Goal: Entertainment & Leisure: Consume media (video, audio)

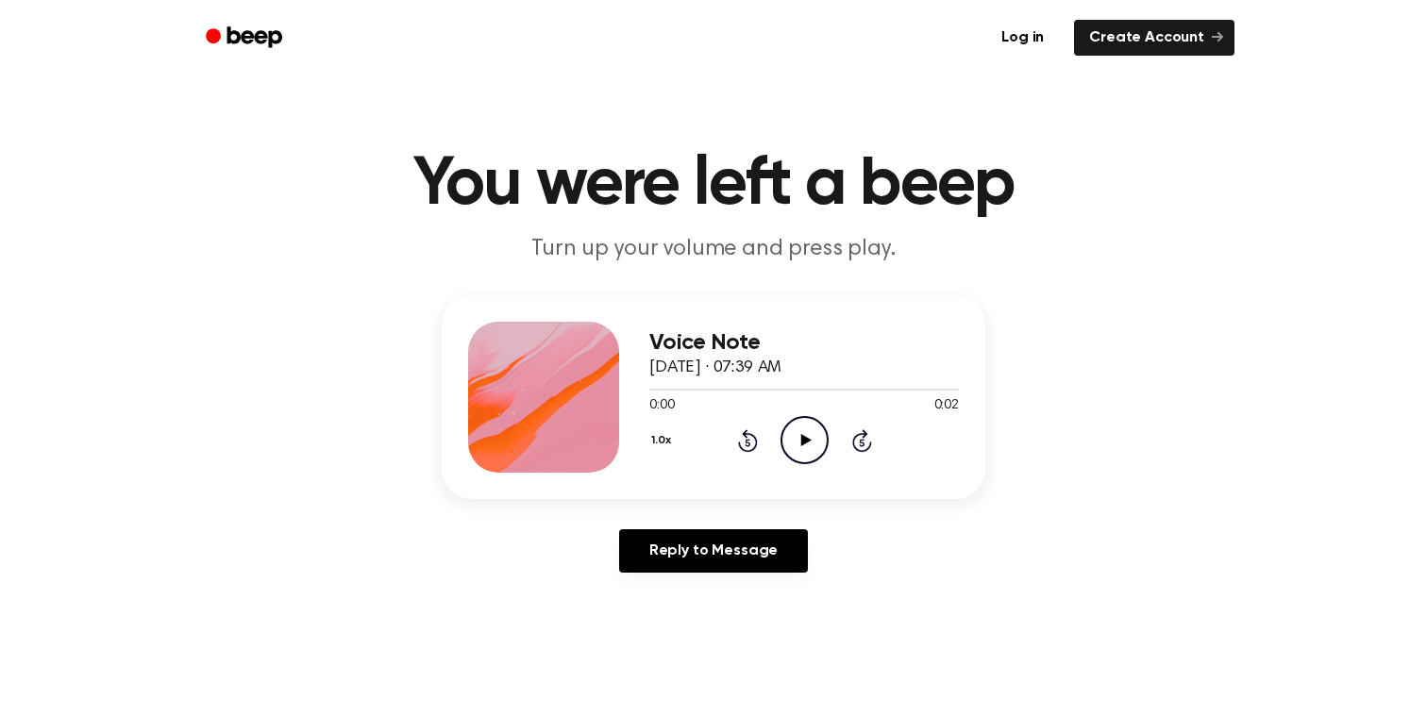
click at [799, 430] on icon "Play Audio" at bounding box center [804, 440] width 48 height 48
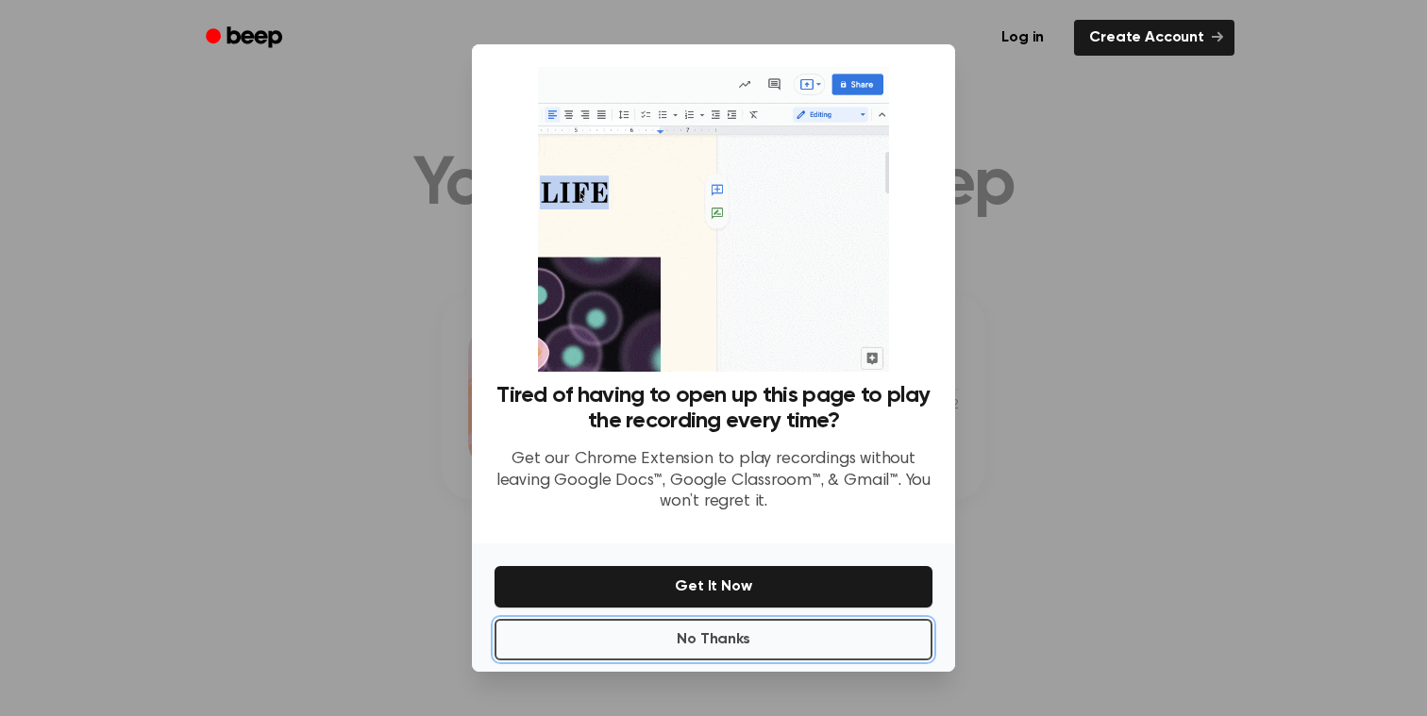
drag, startPoint x: 773, startPoint y: 646, endPoint x: 775, endPoint y: 634, distance: 11.5
click at [773, 646] on button "No Thanks" at bounding box center [714, 640] width 438 height 42
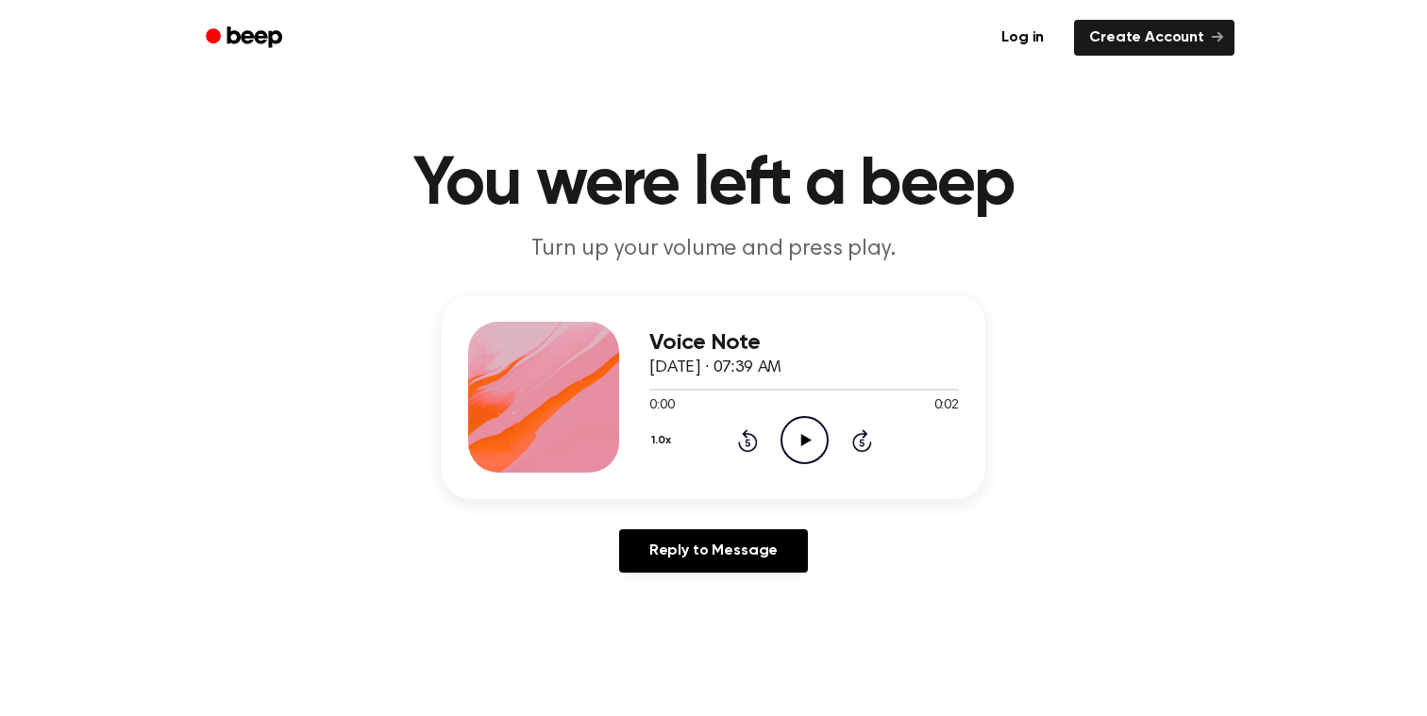
click at [812, 435] on icon "Play Audio" at bounding box center [804, 440] width 48 height 48
click at [805, 443] on icon at bounding box center [805, 440] width 10 height 12
click at [801, 442] on icon at bounding box center [805, 440] width 10 height 12
click at [797, 438] on icon "Play Audio" at bounding box center [804, 440] width 48 height 48
click at [801, 445] on icon at bounding box center [805, 440] width 10 height 12
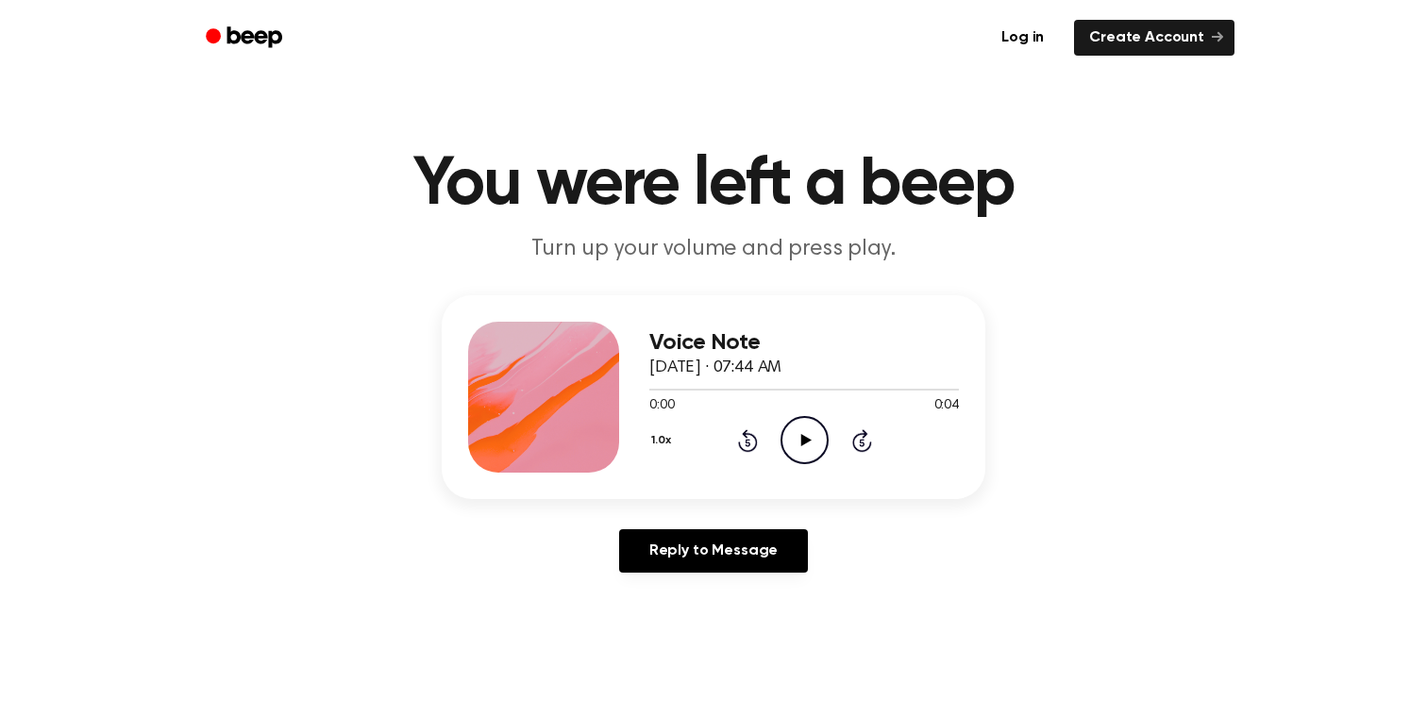
click at [801, 440] on icon at bounding box center [805, 440] width 10 height 12
click at [814, 438] on icon "Play Audio" at bounding box center [804, 440] width 48 height 48
click at [801, 443] on icon at bounding box center [805, 440] width 10 height 12
click at [823, 448] on icon "Play Audio" at bounding box center [804, 440] width 48 height 48
click at [797, 427] on icon "Play Audio" at bounding box center [804, 440] width 48 height 48
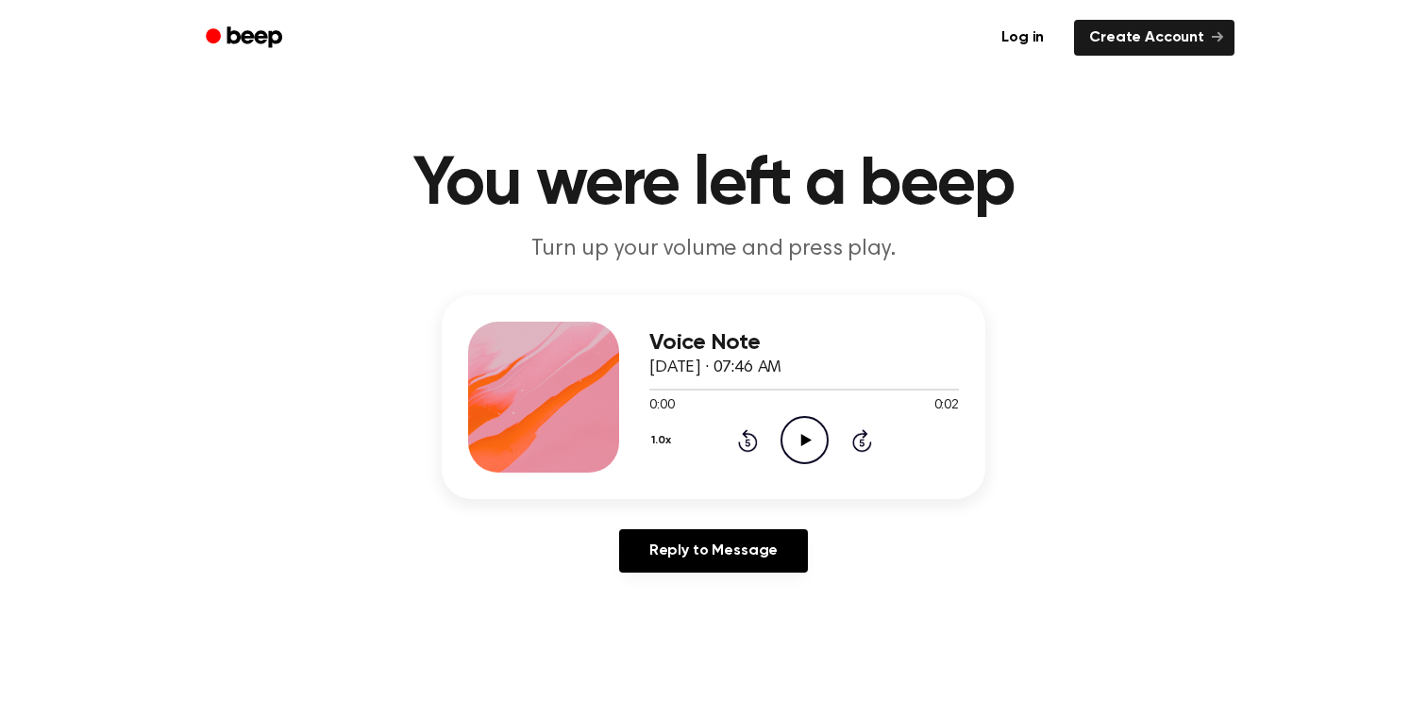
click at [795, 439] on icon "Play Audio" at bounding box center [804, 440] width 48 height 48
drag, startPoint x: 807, startPoint y: 444, endPoint x: 767, endPoint y: 358, distance: 94.6
click at [806, 444] on icon "Play Audio" at bounding box center [804, 440] width 48 height 48
click at [801, 430] on icon "Play Audio" at bounding box center [804, 440] width 48 height 48
click at [821, 442] on icon "Play Audio" at bounding box center [804, 440] width 48 height 48
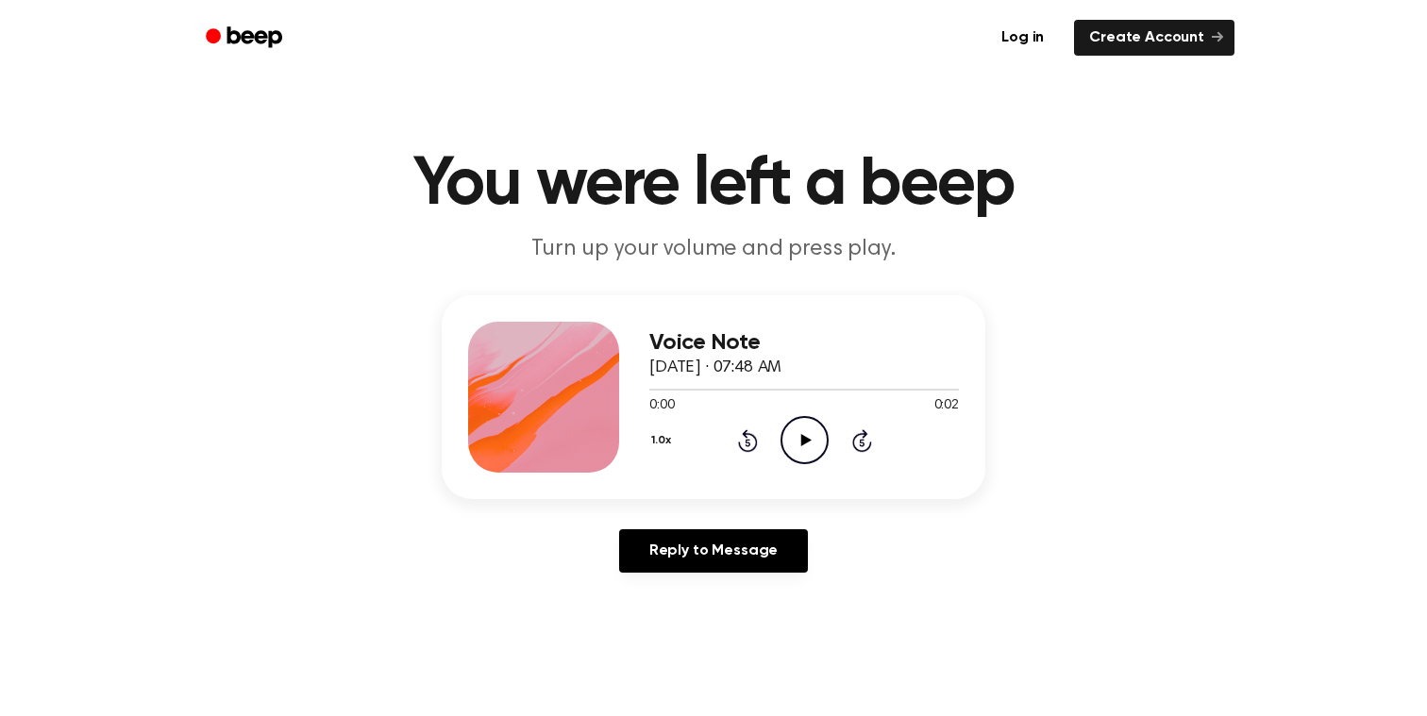
drag, startPoint x: 809, startPoint y: 434, endPoint x: 646, endPoint y: 121, distance: 352.9
click at [809, 427] on icon "Play Audio" at bounding box center [804, 440] width 48 height 48
click at [810, 427] on icon "Play Audio" at bounding box center [804, 440] width 48 height 48
click at [815, 424] on icon "Play Audio" at bounding box center [804, 440] width 48 height 48
click at [805, 435] on icon "Play Audio" at bounding box center [804, 440] width 48 height 48
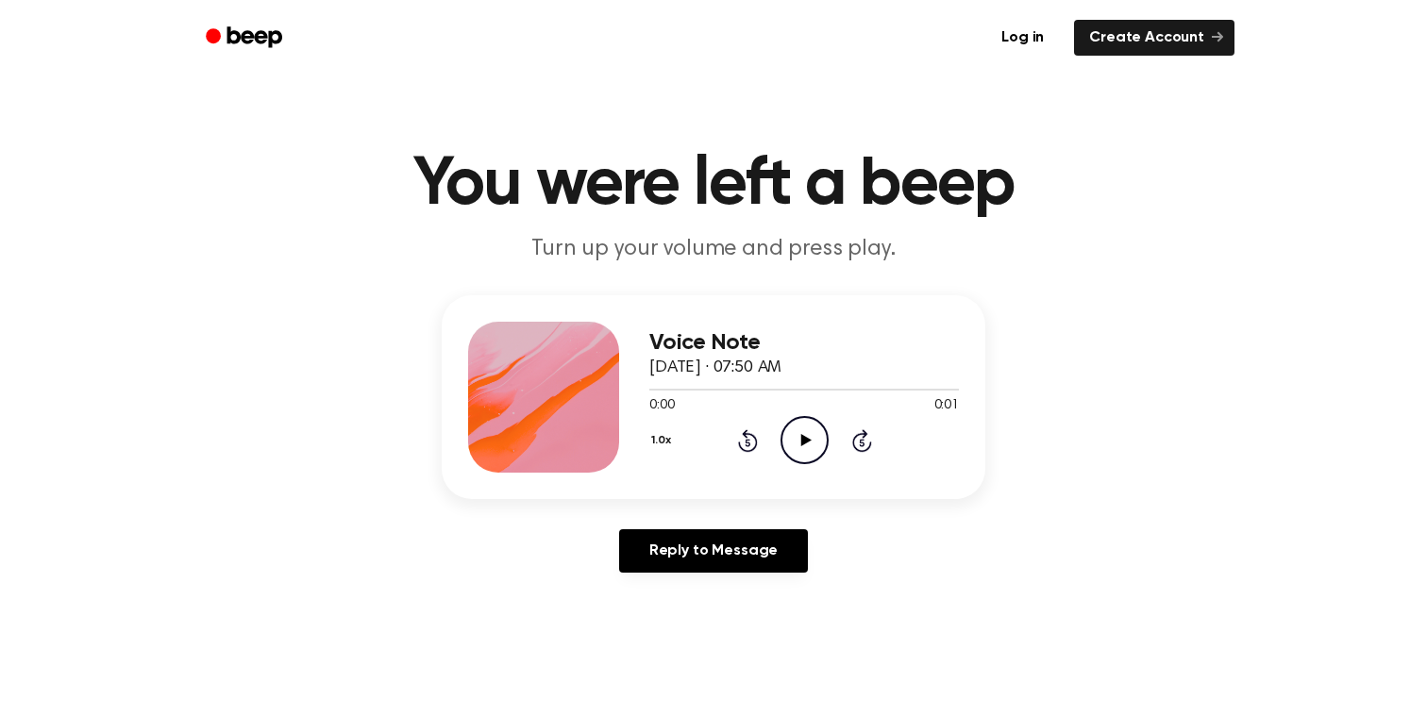
click at [787, 445] on icon "Play Audio" at bounding box center [804, 440] width 48 height 48
click at [813, 442] on icon "Play Audio" at bounding box center [804, 440] width 48 height 48
click at [795, 428] on icon "Play Audio" at bounding box center [804, 440] width 48 height 48
click at [797, 443] on icon "Play Audio" at bounding box center [804, 440] width 48 height 48
